Goal: Information Seeking & Learning: Understand process/instructions

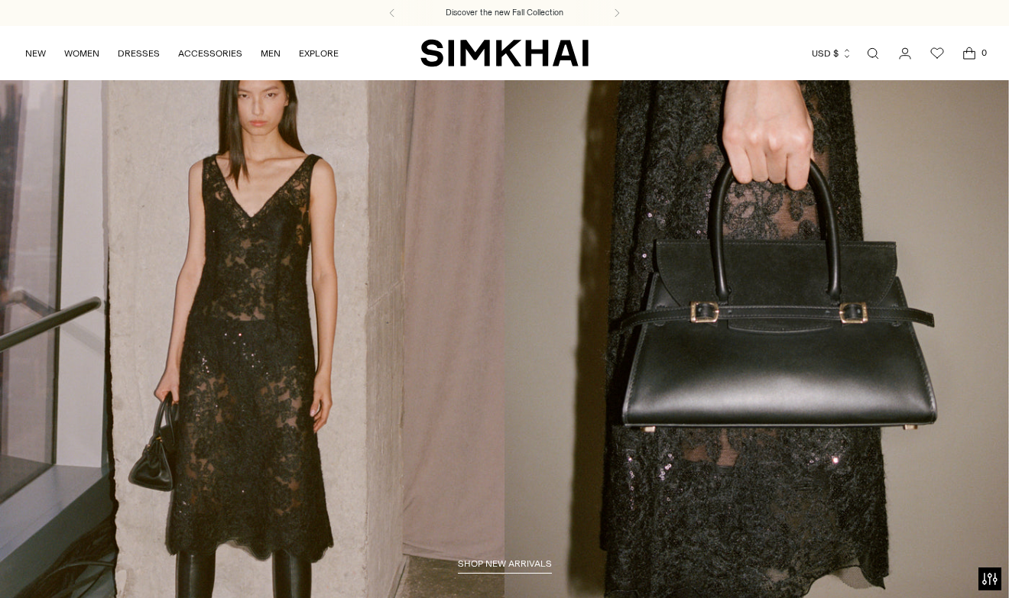
click at [904, 56] on icon "Go to the account page" at bounding box center [904, 53] width 21 height 15
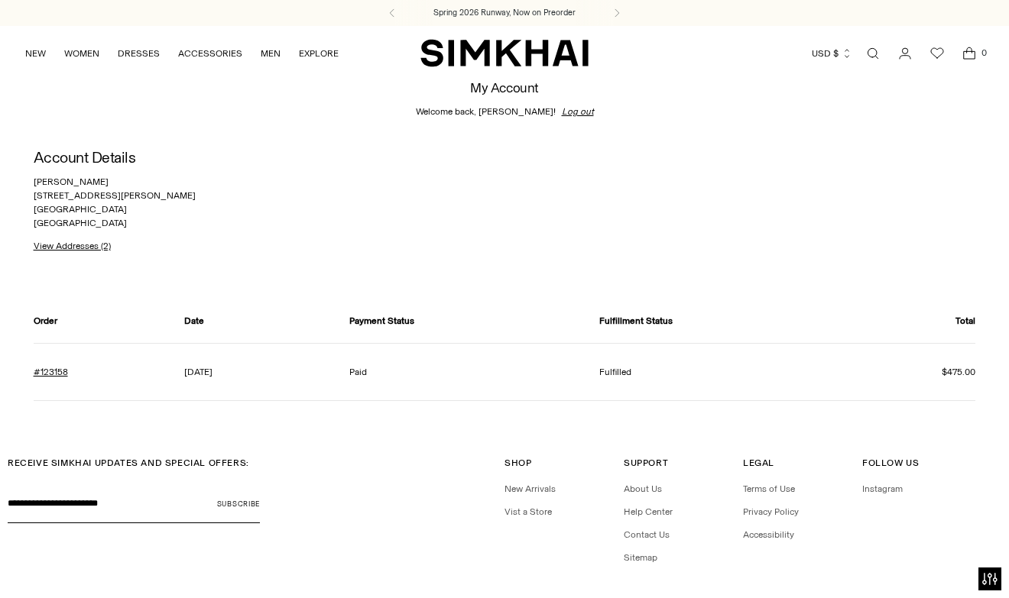
click at [875, 53] on link "Open search modal" at bounding box center [872, 53] width 31 height 31
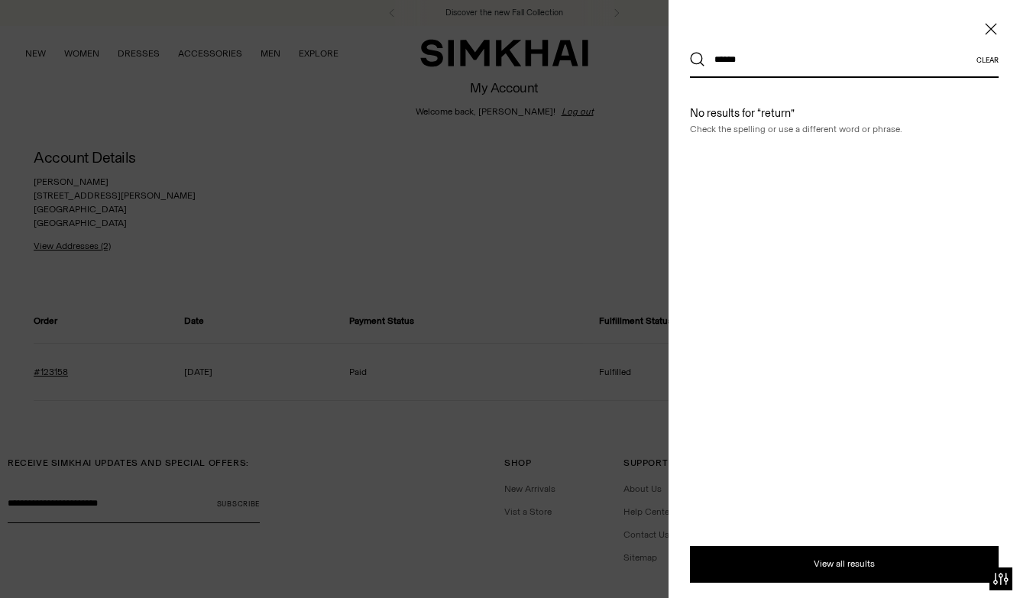
type input "******"
click at [690, 52] on button "Search" at bounding box center [697, 59] width 15 height 15
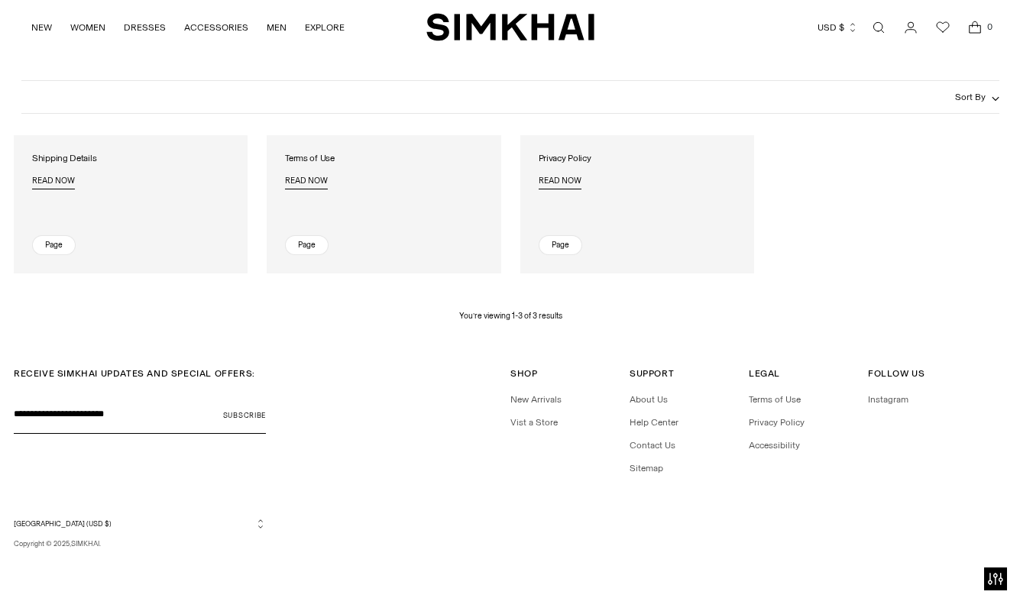
scroll to position [155, 0]
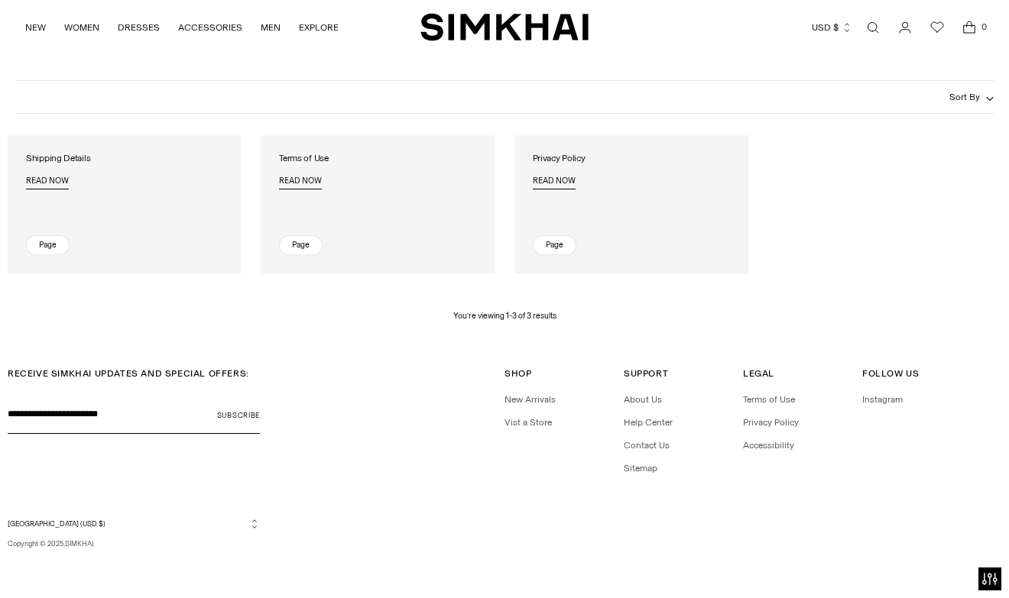
click at [972, 23] on icon "Open cart modal" at bounding box center [968, 27] width 21 height 15
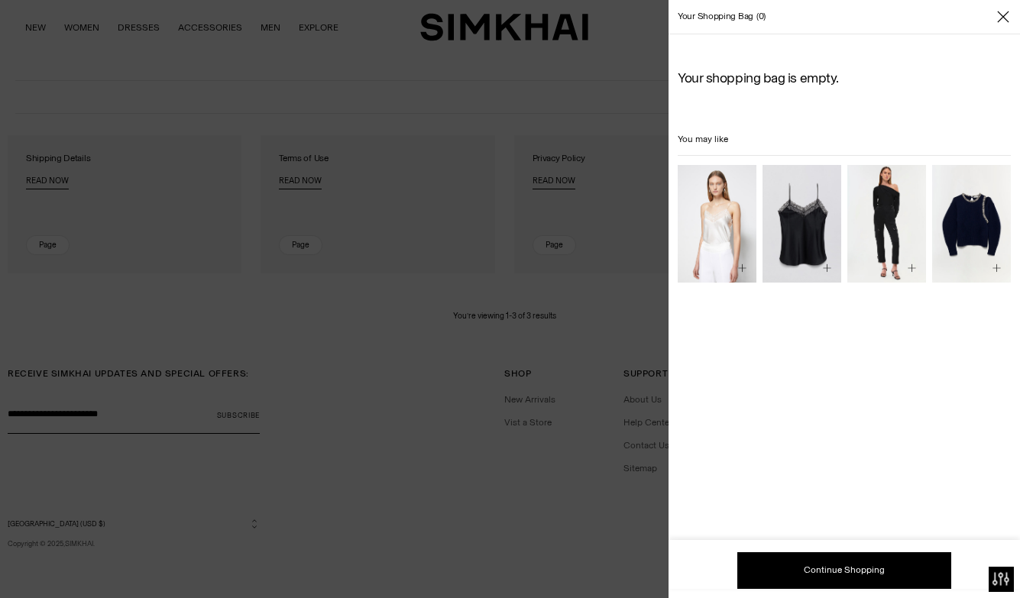
click at [999, 581] on icon "Open accessiBe: accessibility options, statement and help" at bounding box center [1001, 578] width 16 height 13
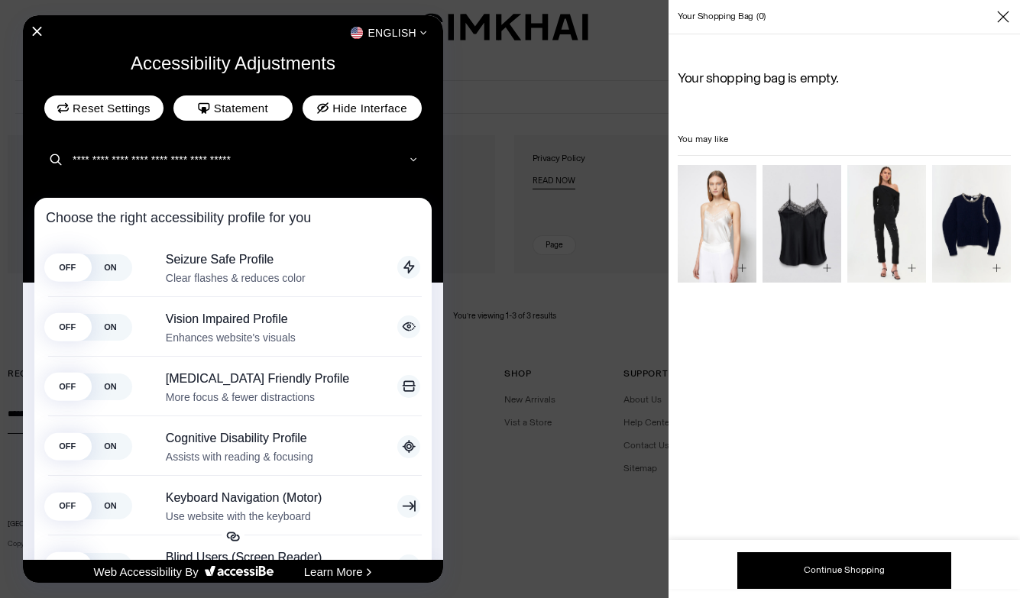
click at [526, 441] on div at bounding box center [510, 299] width 1020 height 598
